Goal: Browse casually: Explore the website without a specific task or goal

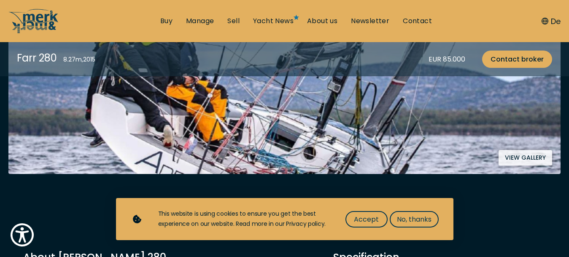
scroll to position [161, 0]
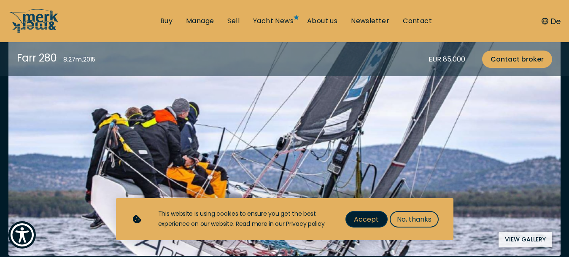
click at [369, 223] on span "Accept" at bounding box center [366, 219] width 25 height 11
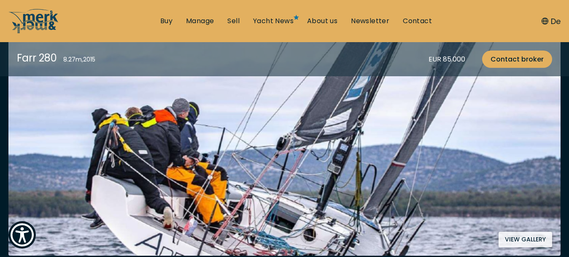
scroll to position [193, 0]
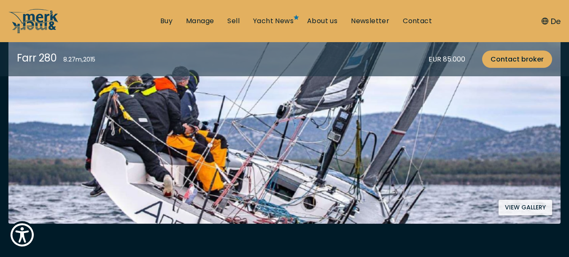
click at [536, 206] on button "View gallery" at bounding box center [526, 208] width 54 height 16
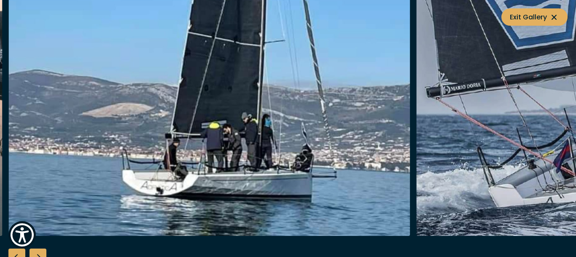
click at [386, 133] on img "button" at bounding box center [209, 101] width 402 height 270
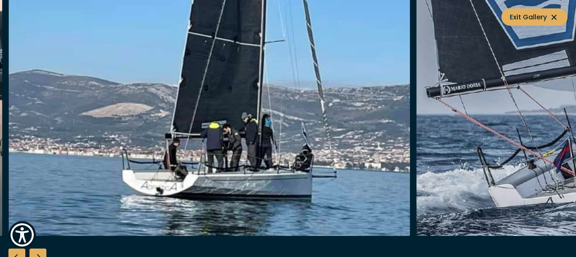
click at [354, 139] on img "button" at bounding box center [209, 101] width 402 height 270
click at [385, 146] on img "button" at bounding box center [209, 101] width 402 height 270
click at [396, 148] on img "button" at bounding box center [209, 101] width 402 height 270
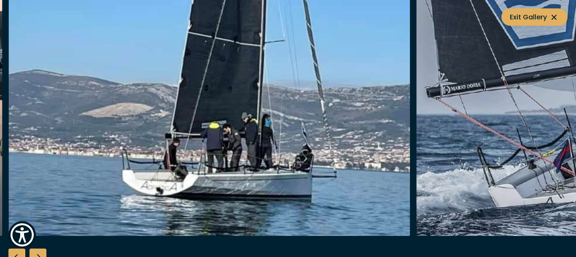
click at [396, 148] on img "button" at bounding box center [209, 101] width 402 height 270
click at [406, 156] on img "button" at bounding box center [209, 101] width 402 height 270
click at [538, 16] on span "Exit Gallery" at bounding box center [534, 17] width 49 height 11
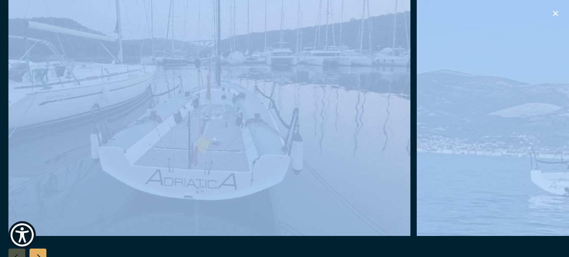
click at [554, 14] on icon "button" at bounding box center [555, 13] width 5 height 5
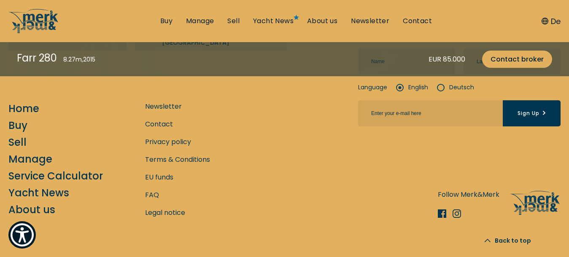
scroll to position [2554, 0]
